Goal: Navigation & Orientation: Find specific page/section

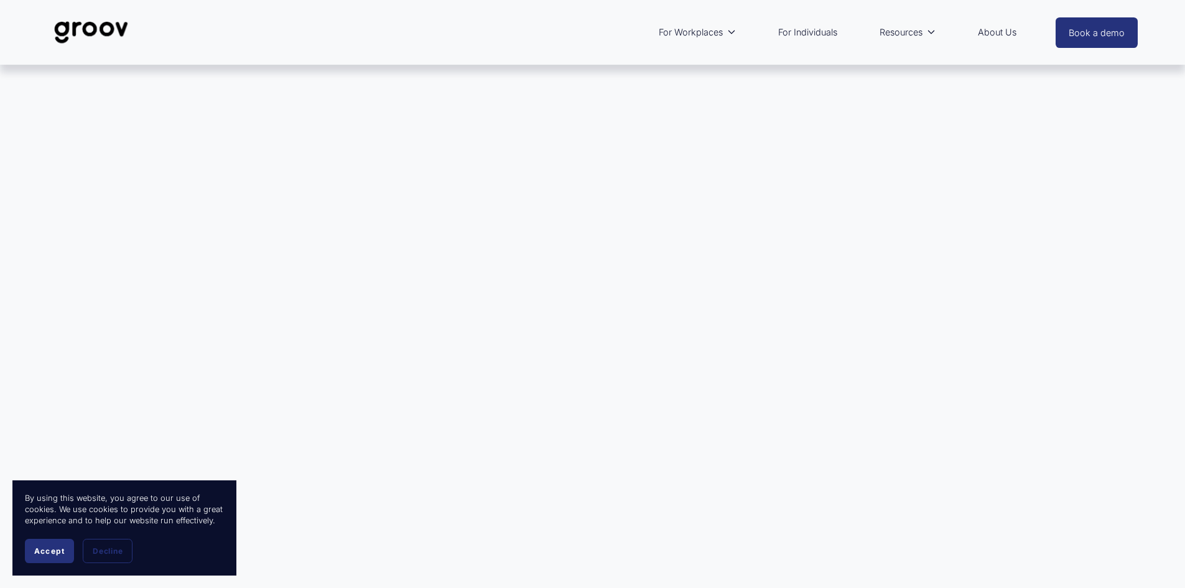
click at [816, 31] on link "For Individuals" at bounding box center [808, 32] width 72 height 29
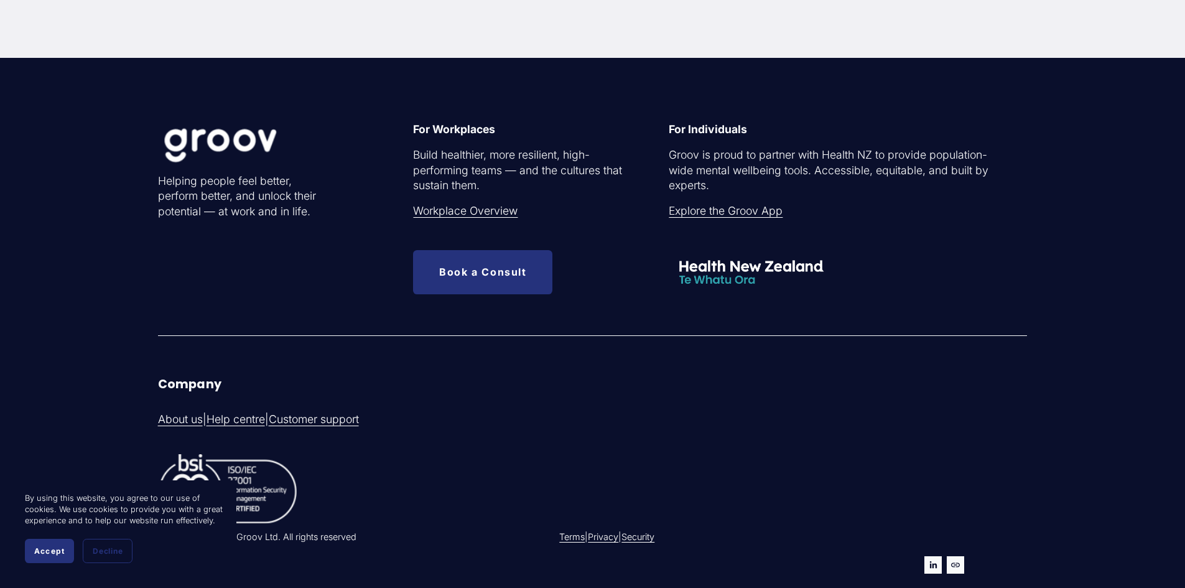
scroll to position [4212, 0]
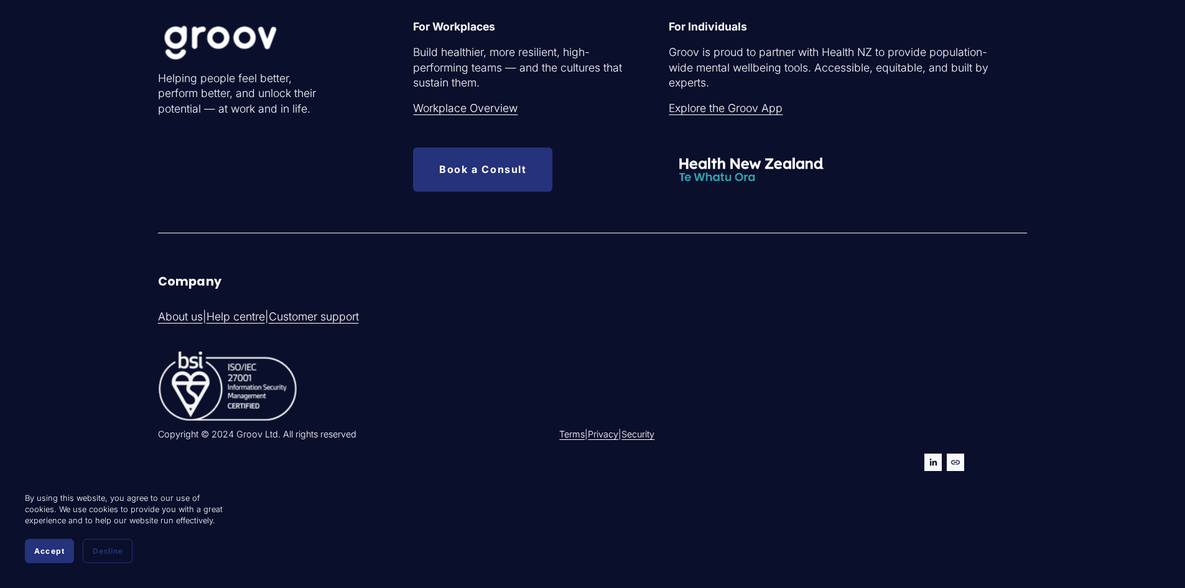
click at [184, 314] on link "About us" at bounding box center [180, 317] width 45 height 16
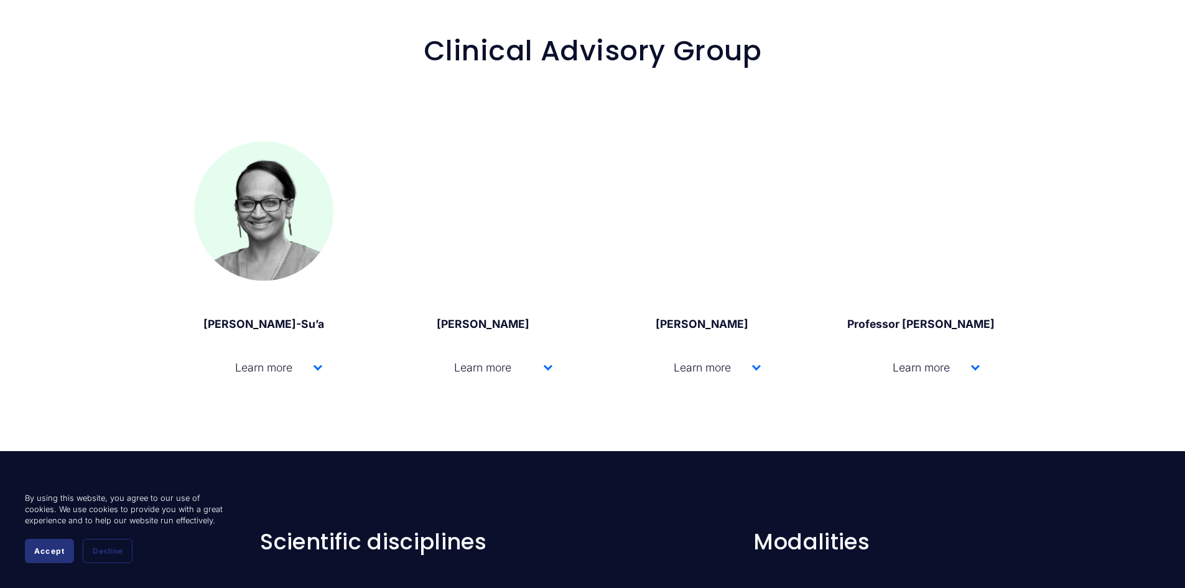
scroll to position [2302, 0]
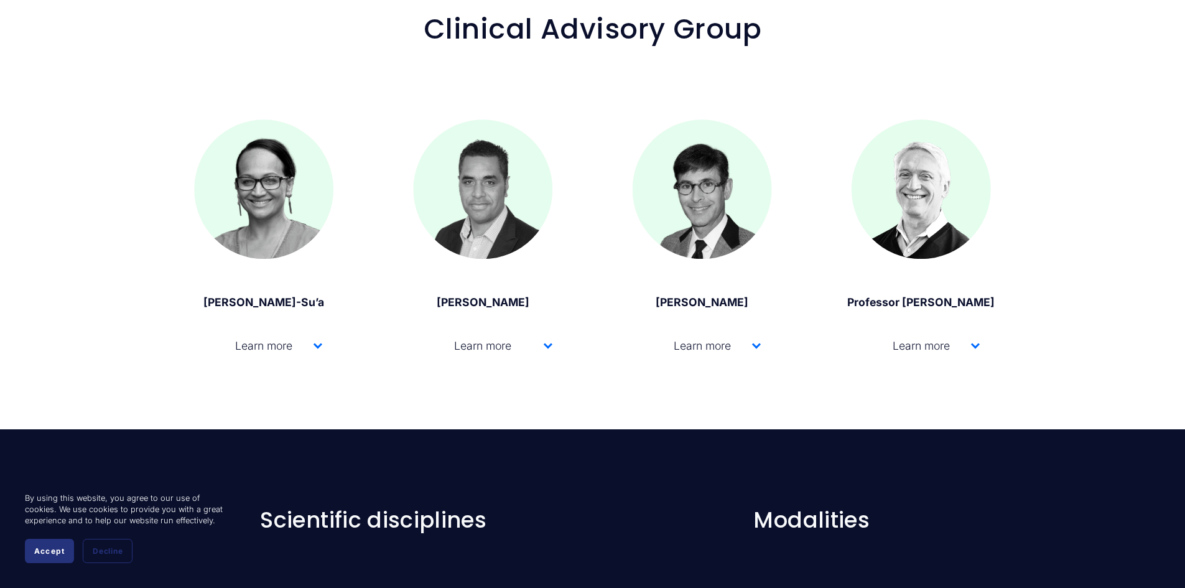
click at [323, 350] on button "Learn more" at bounding box center [263, 345] width 139 height 50
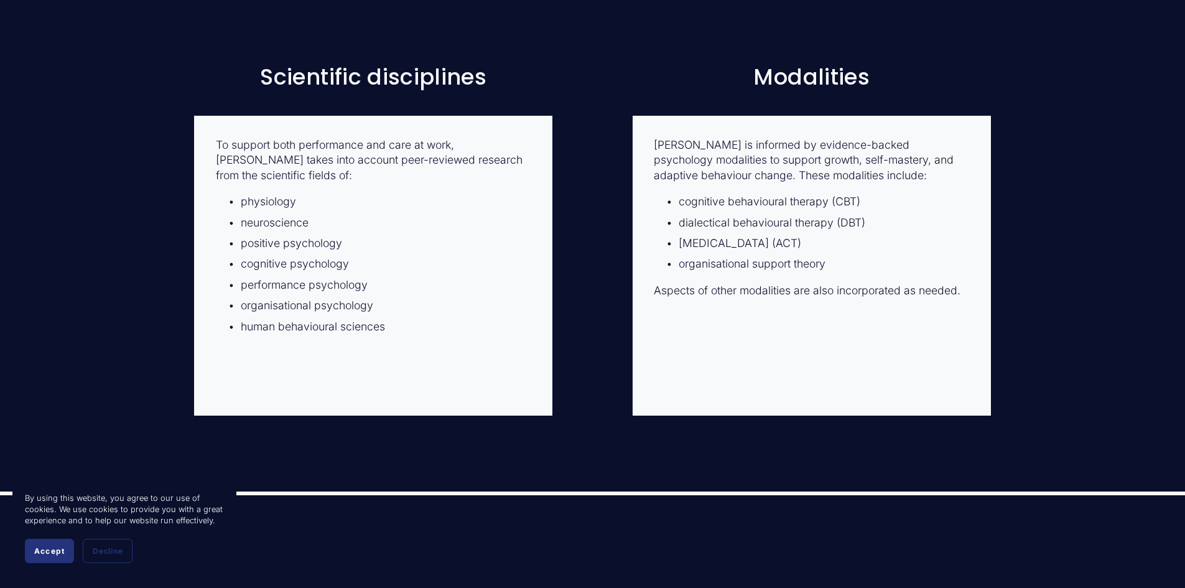
scroll to position [3049, 0]
